Goal: Task Accomplishment & Management: Manage account settings

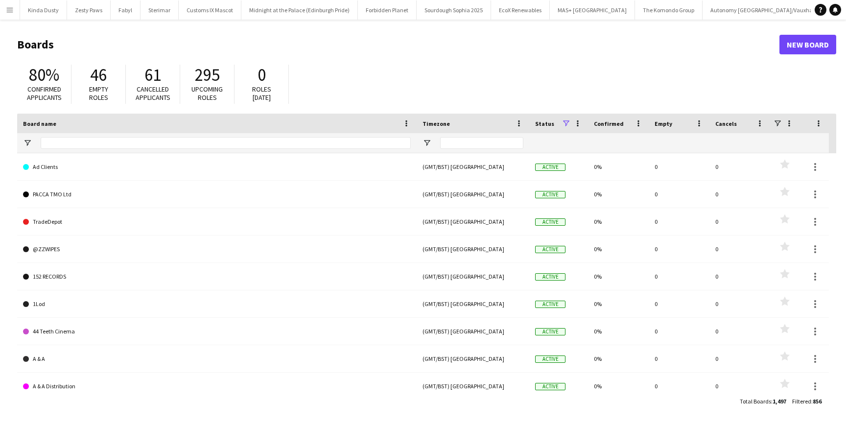
click at [9, 16] on button "Menu" at bounding box center [10, 10] width 20 height 20
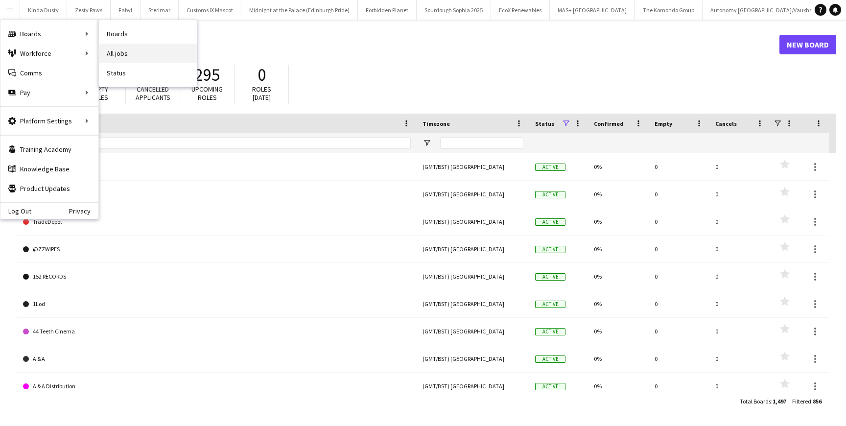
click at [119, 56] on link "All jobs" at bounding box center [148, 54] width 98 height 20
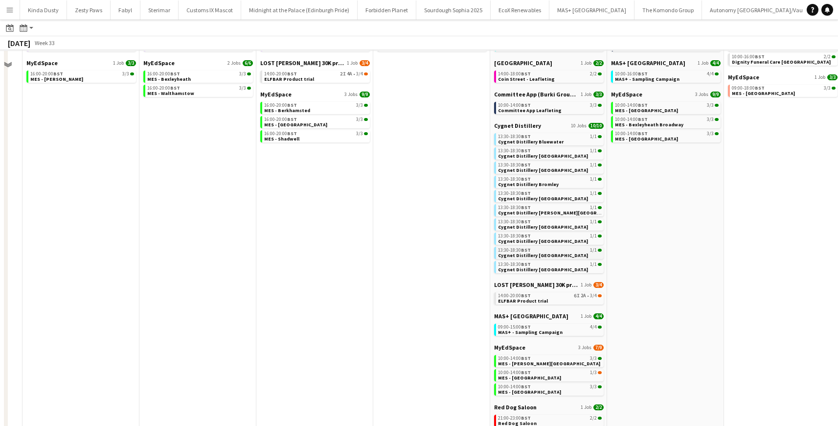
scroll to position [77, 0]
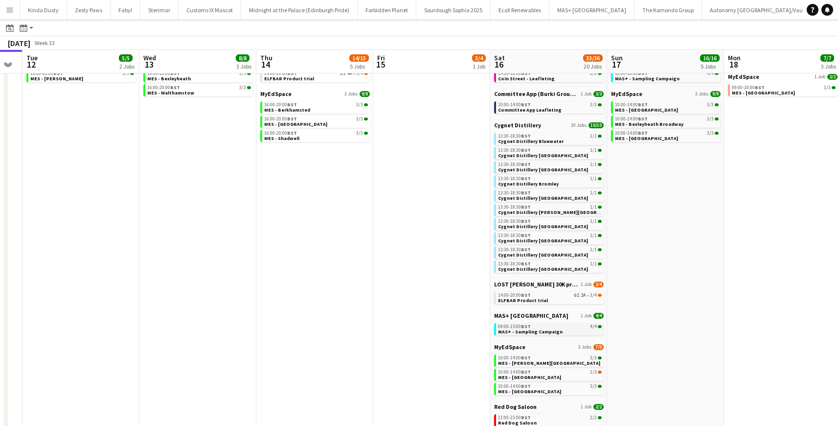
click at [512, 327] on span "09:00-15:00 BST" at bounding box center [514, 326] width 33 height 5
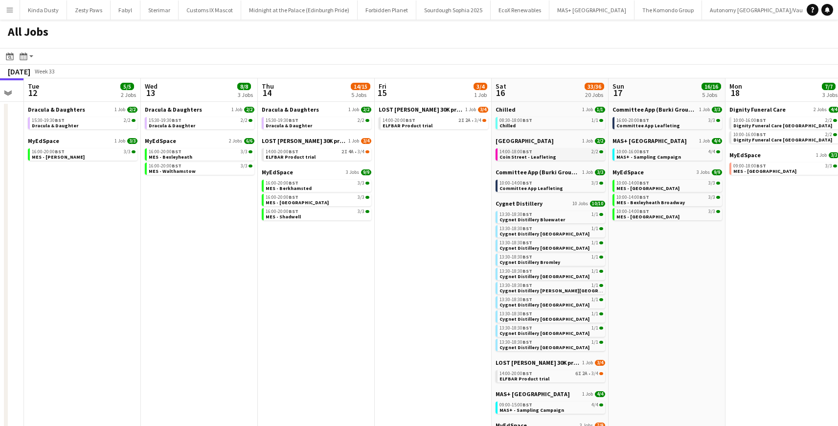
scroll to position [0, 451]
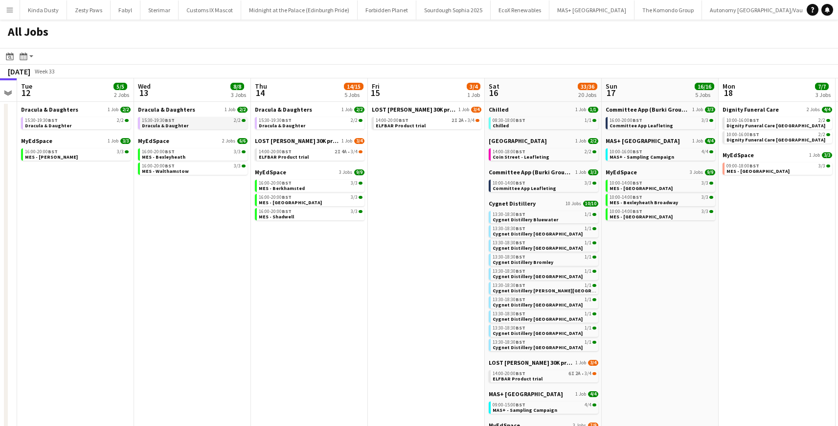
click at [183, 125] on span "Dracula & Daughter" at bounding box center [165, 125] width 46 height 6
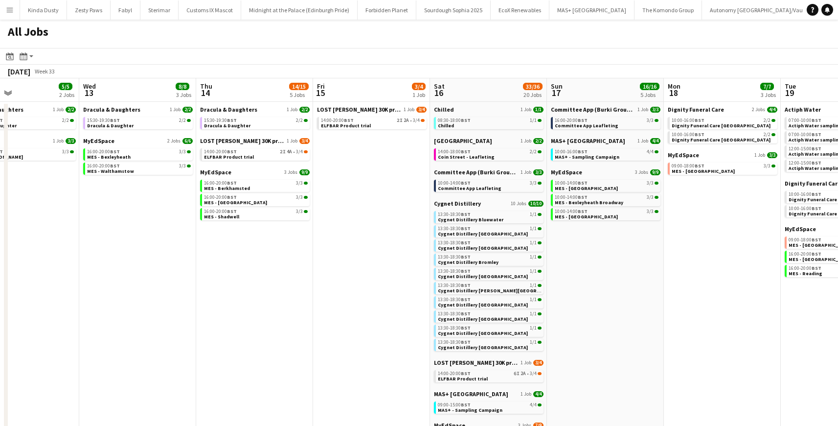
scroll to position [0, 294]
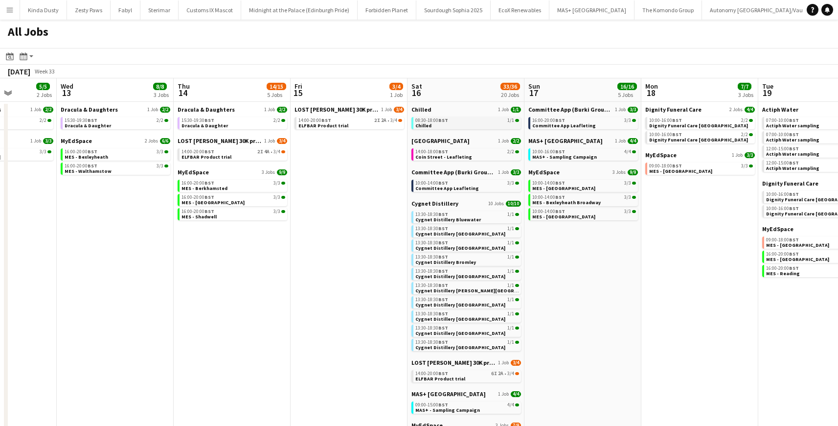
click at [427, 122] on span "Chilled" at bounding box center [424, 125] width 16 height 6
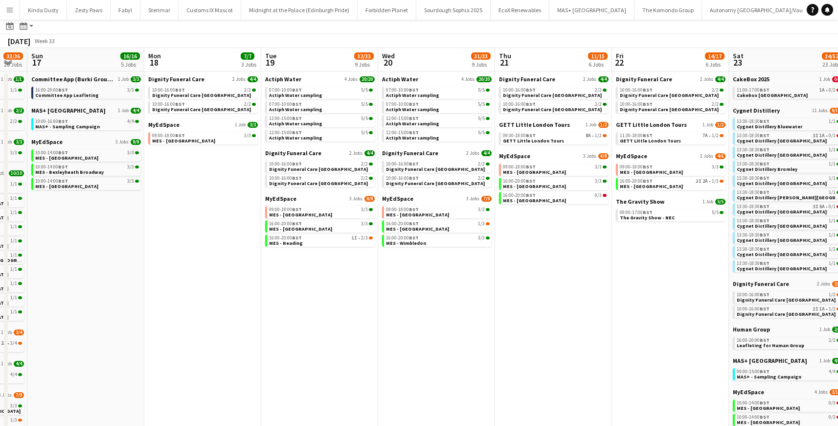
scroll to position [0, 0]
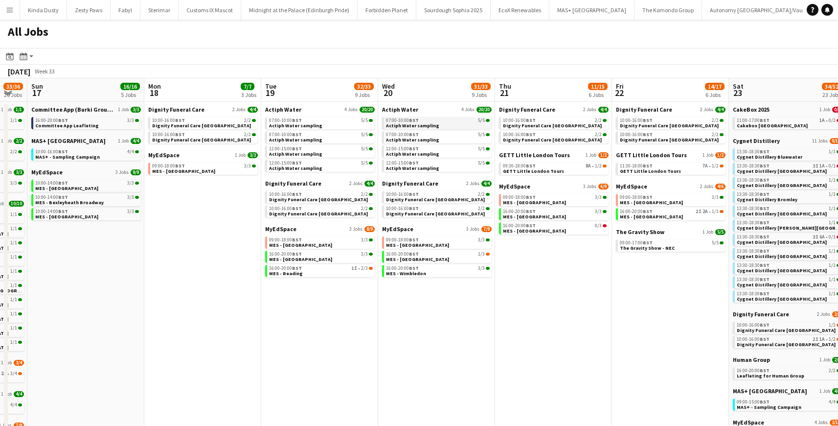
click at [423, 123] on span "Actiph Water sampling" at bounding box center [412, 125] width 53 height 6
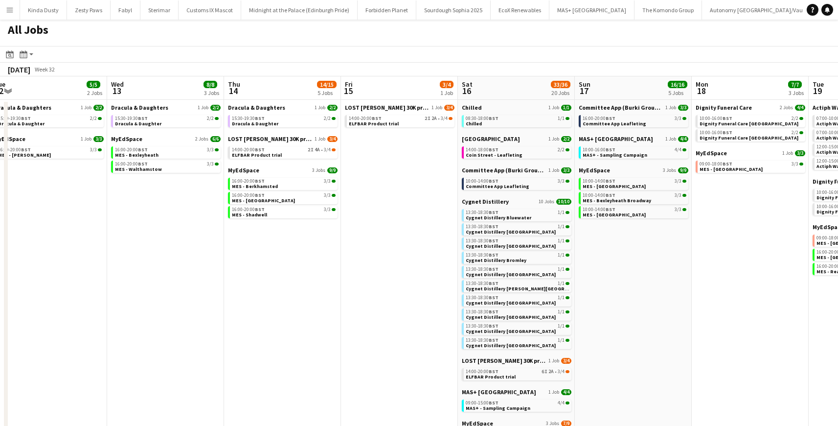
scroll to position [0, 408]
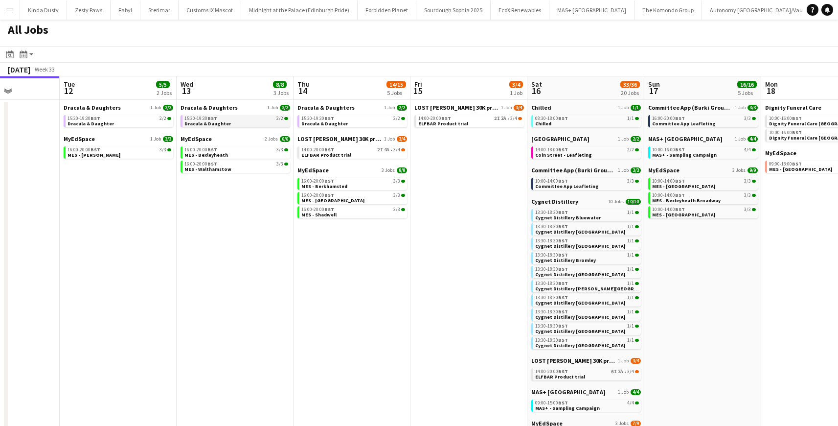
click at [209, 121] on span "Dracula & Daughter" at bounding box center [208, 123] width 46 height 6
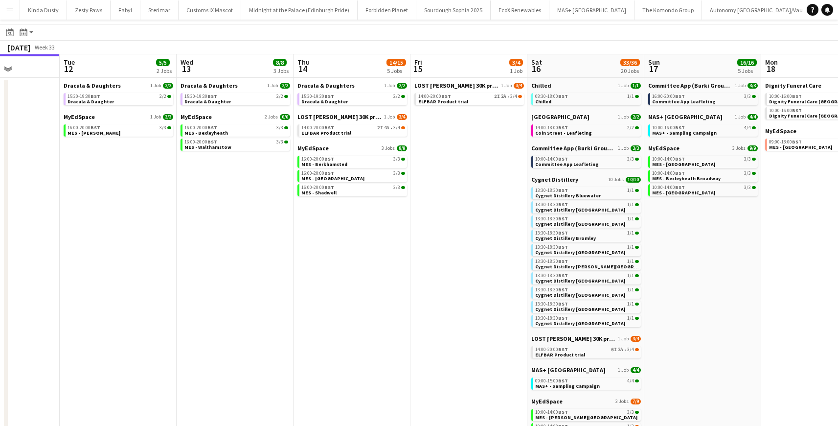
scroll to position [25, 0]
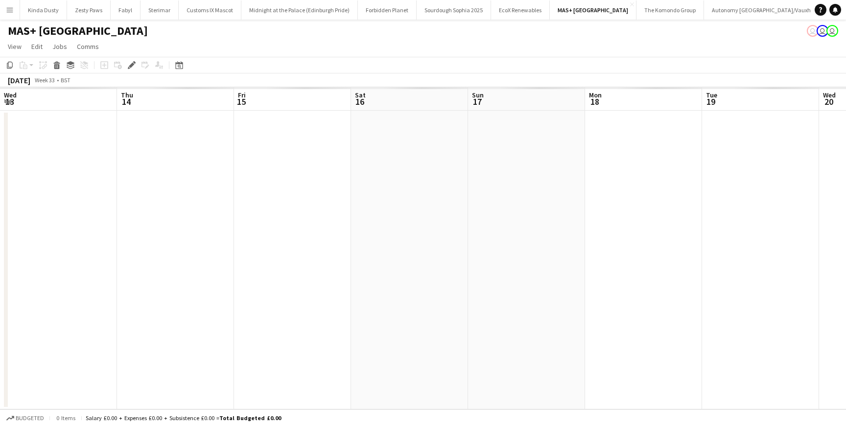
scroll to position [0, 337]
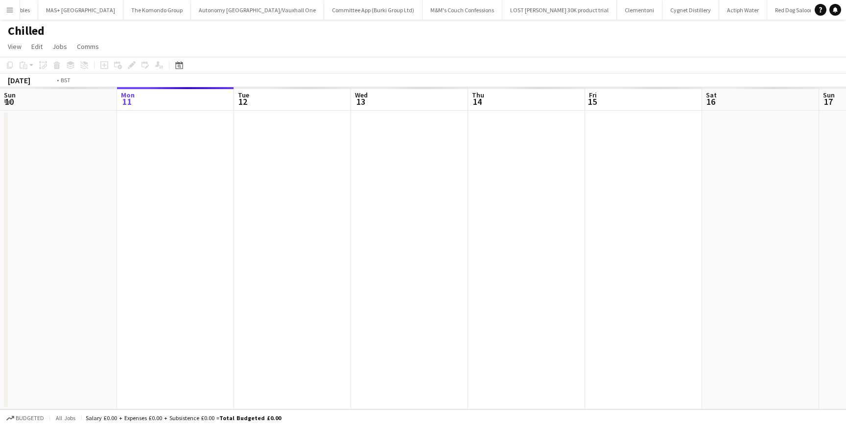
scroll to position [0, 337]
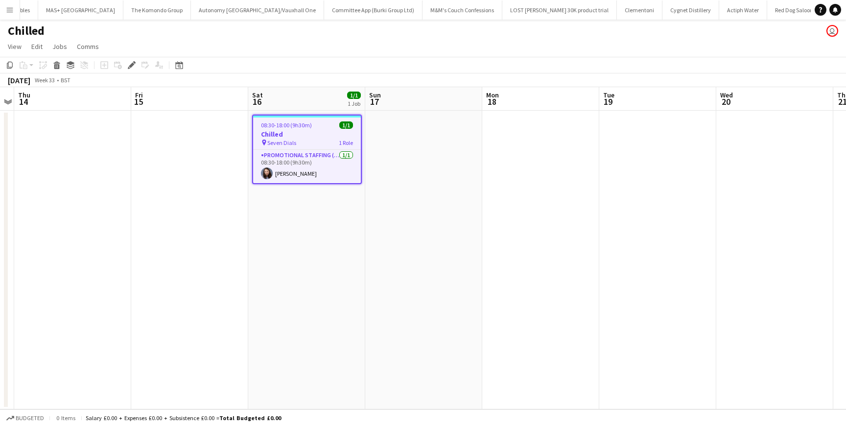
click at [293, 134] on h3 "Chilled" at bounding box center [307, 134] width 108 height 9
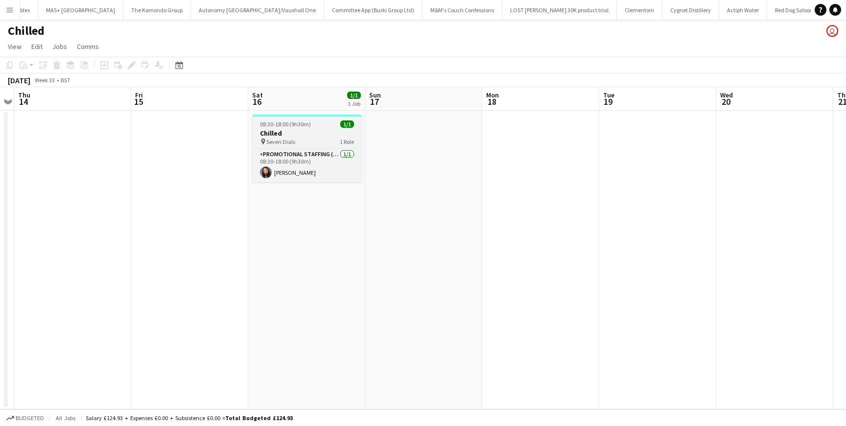
click at [277, 137] on h3 "Chilled" at bounding box center [307, 133] width 110 height 9
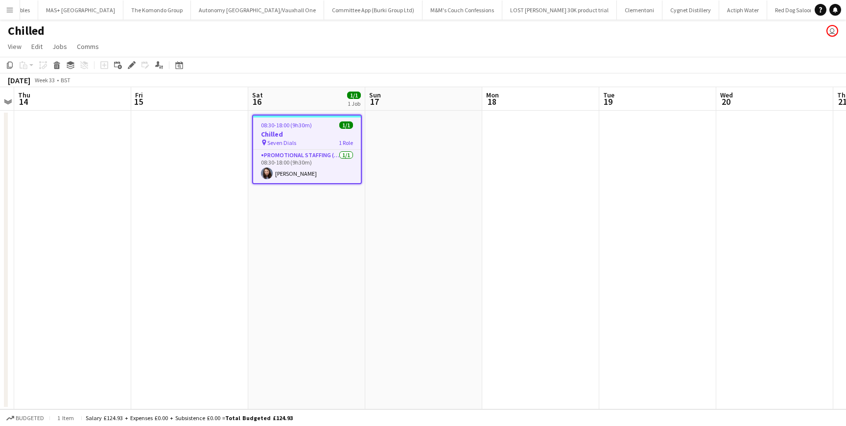
click at [277, 137] on h3 "Chilled" at bounding box center [307, 134] width 108 height 9
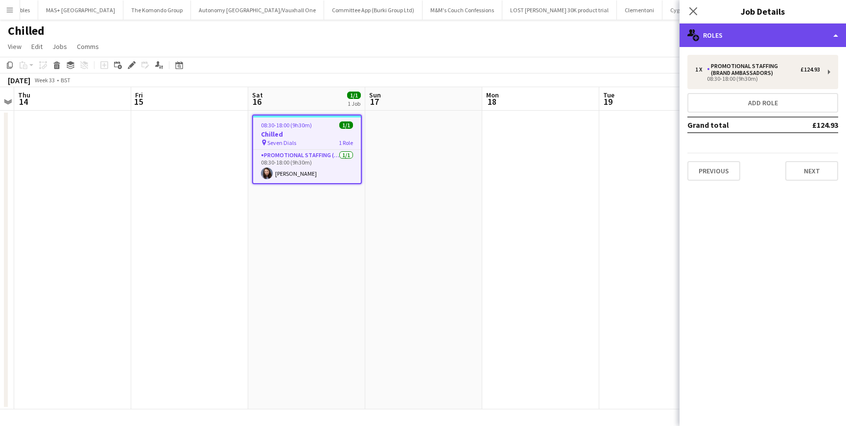
click at [828, 37] on div "multiple-users-add Roles" at bounding box center [762, 34] width 166 height 23
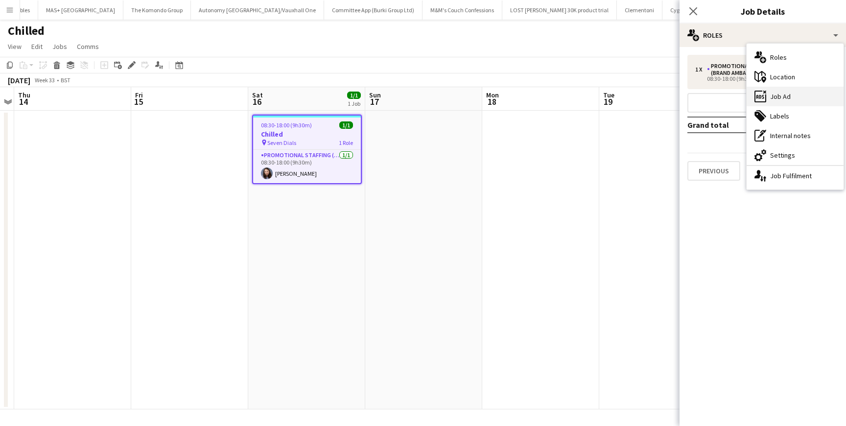
click at [763, 93] on icon "ads-window" at bounding box center [760, 97] width 12 height 12
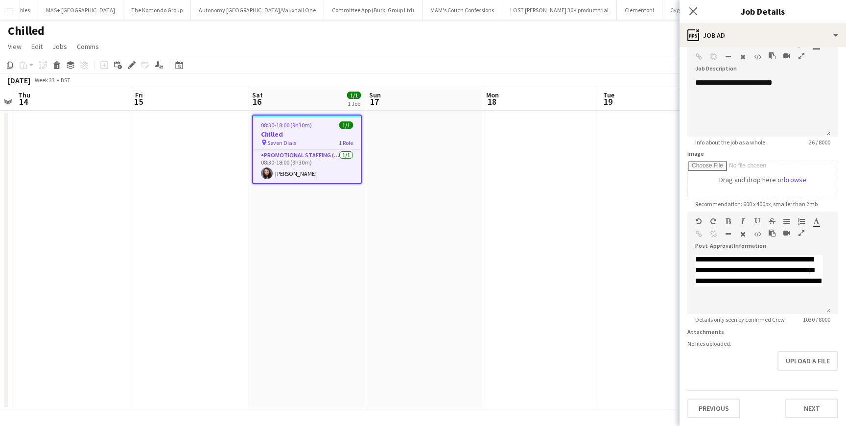
scroll to position [0, 0]
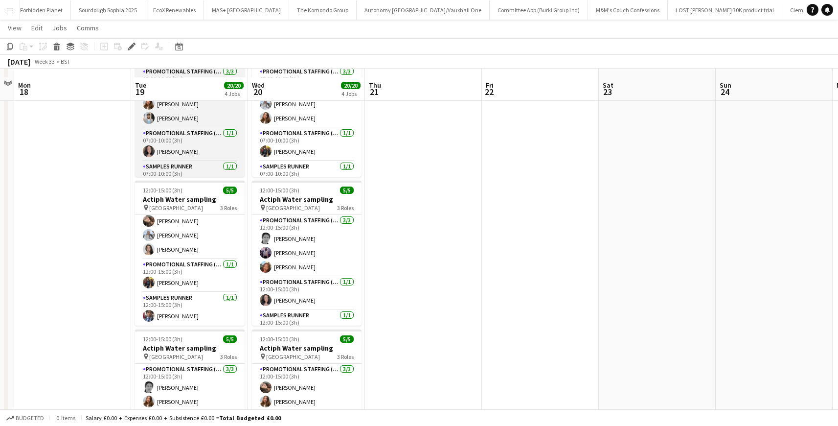
scroll to position [281, 0]
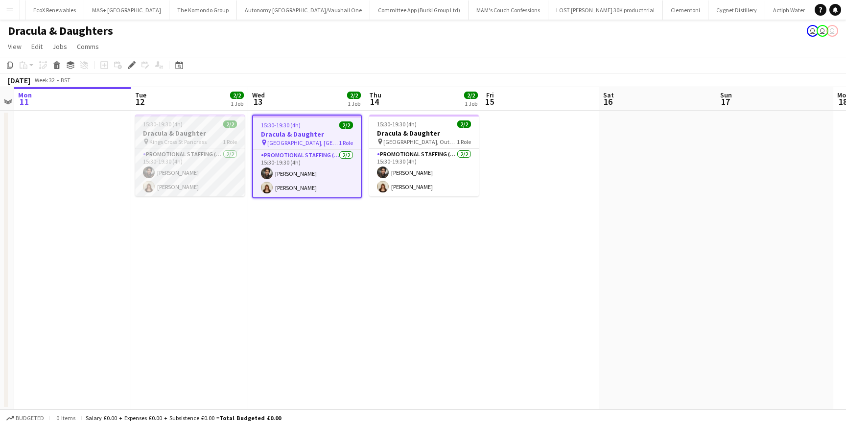
scroll to position [0, 467]
click at [201, 135] on h3 "Dracula & Daughter" at bounding box center [190, 133] width 110 height 9
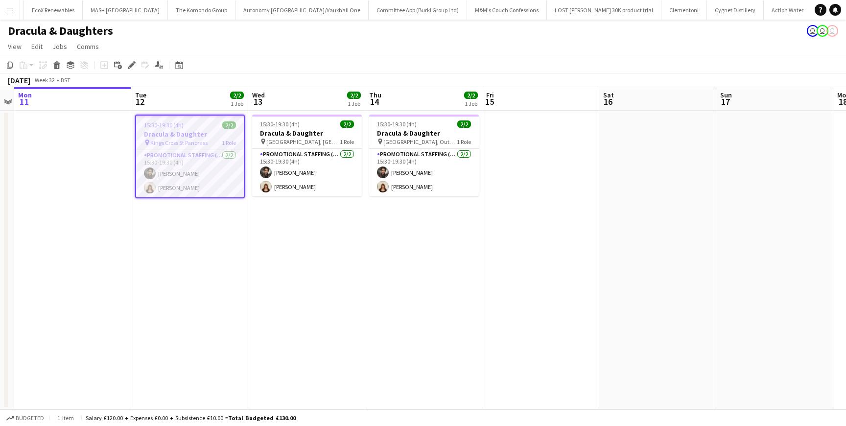
drag, startPoint x: 201, startPoint y: 135, endPoint x: 181, endPoint y: 145, distance: 22.5
click at [181, 145] on app-job-card "15:30-19:30 (4h) 2/2 Dracula & Daughter pin Kings Cross St Pancrass 1 Role Prom…" at bounding box center [190, 157] width 110 height 84
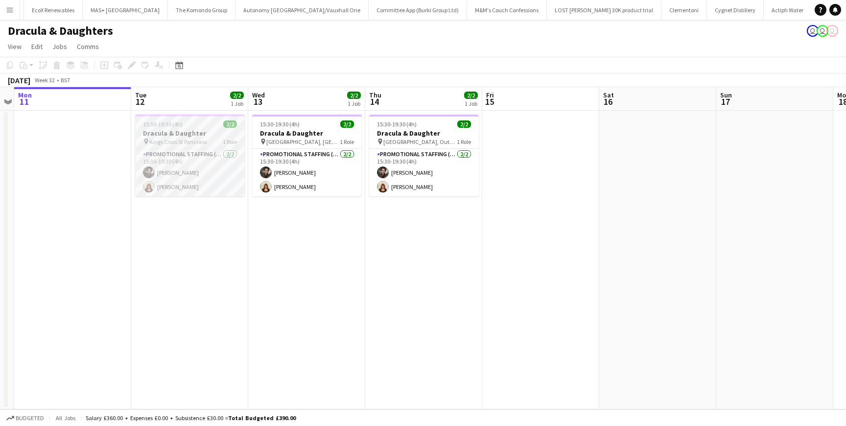
click at [191, 136] on h3 "Dracula & Daughter" at bounding box center [190, 133] width 110 height 9
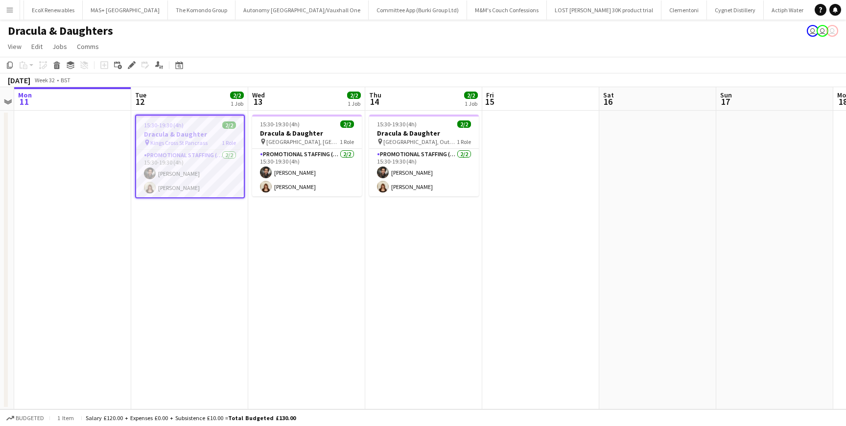
click at [191, 136] on h3 "Dracula & Daughter" at bounding box center [190, 134] width 108 height 9
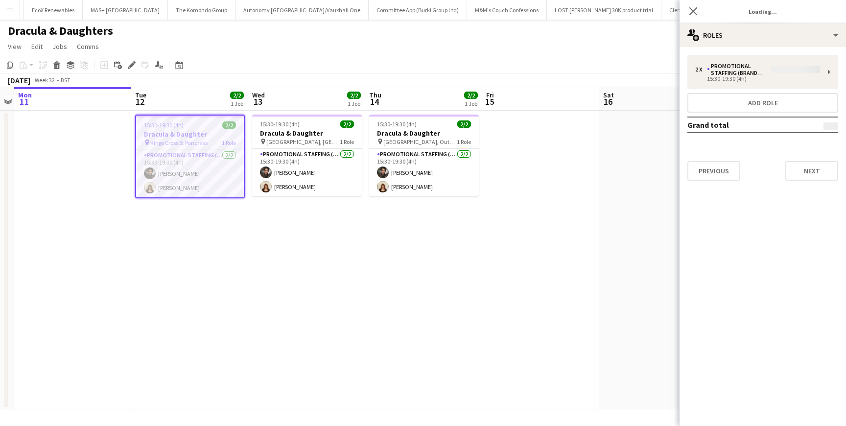
type input "**********"
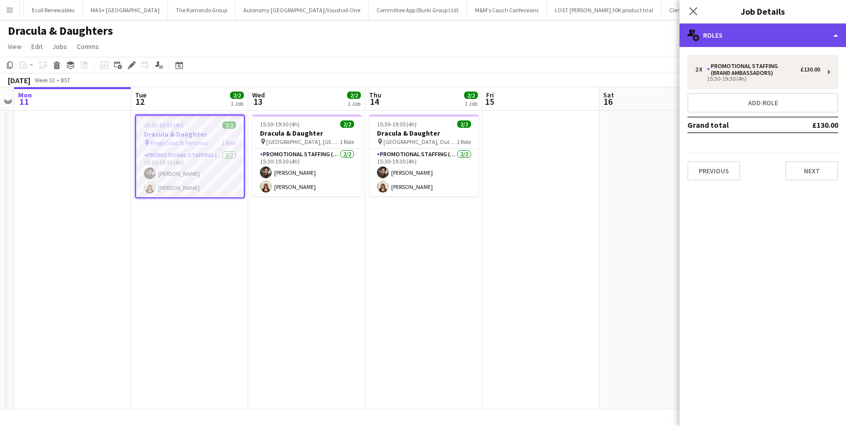
click at [833, 38] on div "multiple-users-add Roles" at bounding box center [762, 34] width 166 height 23
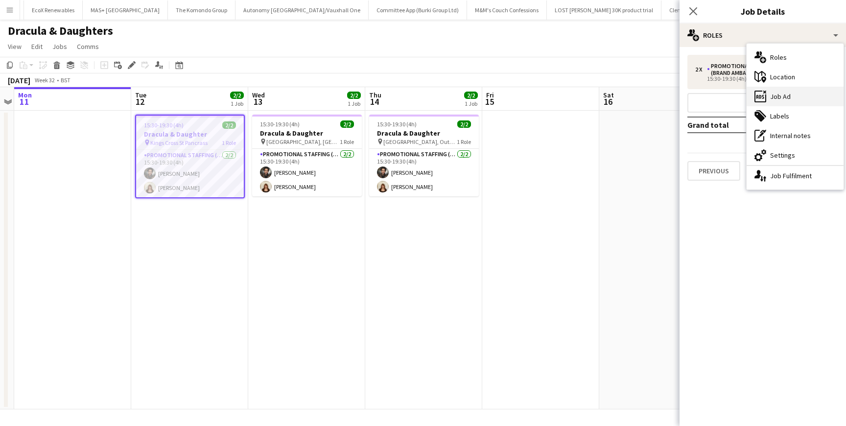
click at [774, 92] on div "ads-window Job Ad" at bounding box center [794, 97] width 97 height 20
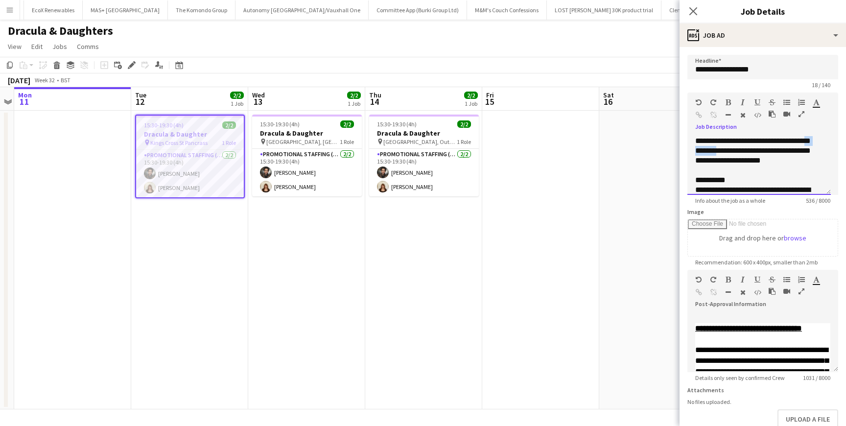
drag, startPoint x: 702, startPoint y: 153, endPoint x: 738, endPoint y: 151, distance: 35.3
click at [738, 152] on div "**********" at bounding box center [758, 165] width 143 height 59
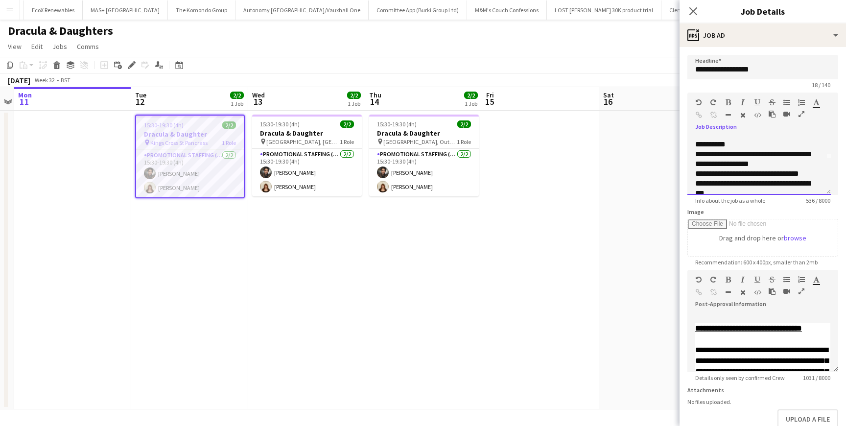
scroll to position [37, 0]
drag, startPoint x: 711, startPoint y: 170, endPoint x: 763, endPoint y: 169, distance: 51.9
click at [763, 168] on div "**********" at bounding box center [755, 158] width 120 height 20
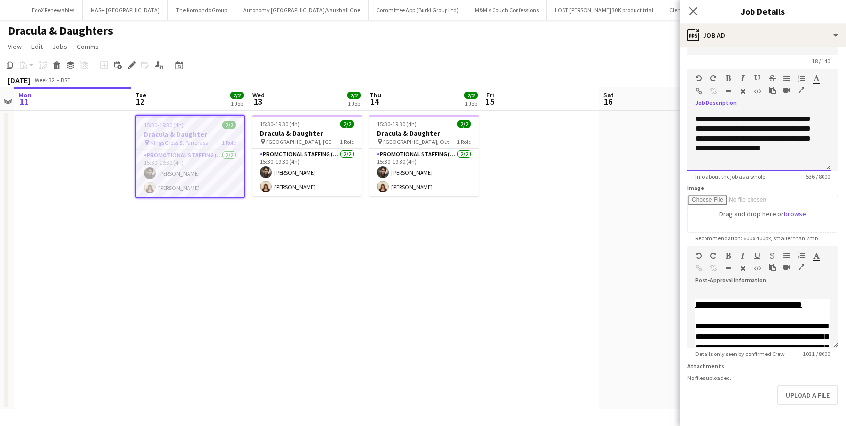
scroll to position [26, 0]
